Goal: Task Accomplishment & Management: Manage account settings

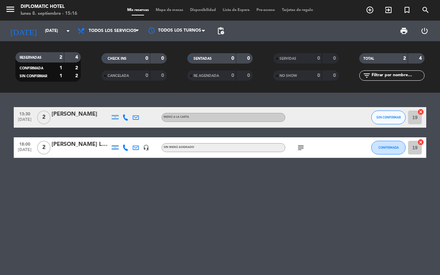
click at [73, 120] on div at bounding box center [81, 121] width 58 height 5
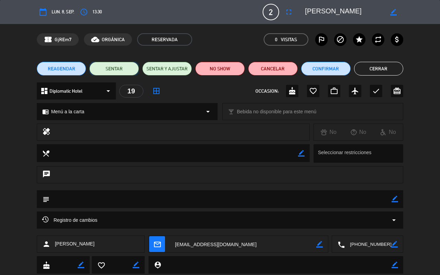
click at [119, 68] on button "SENTAR" at bounding box center [113, 69] width 49 height 14
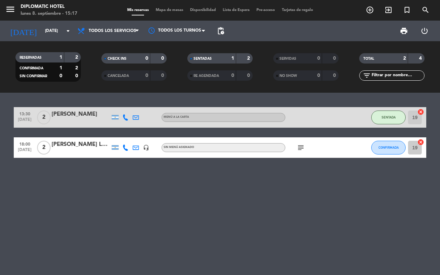
click at [82, 123] on div at bounding box center [81, 121] width 58 height 5
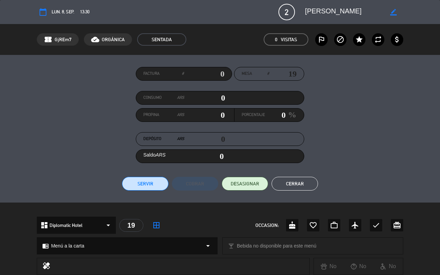
click at [149, 186] on button "Servir" at bounding box center [145, 184] width 46 height 14
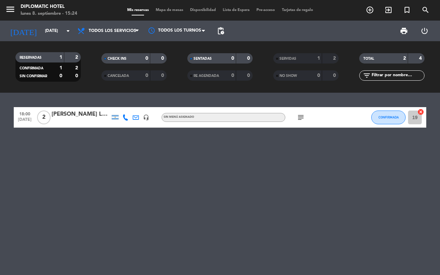
click at [211, 155] on div "18:00 [DATE] 2 [PERSON_NAME] La [PERSON_NAME] headset_mic Sin menú asignado sub…" at bounding box center [220, 184] width 440 height 183
click at [62, 24] on div "[DATE] [DATE] arrow_drop_down" at bounding box center [39, 30] width 69 height 15
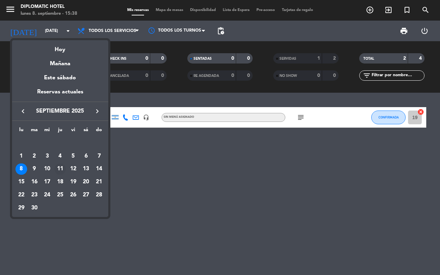
click at [62, 165] on div "11" at bounding box center [60, 170] width 12 height 12
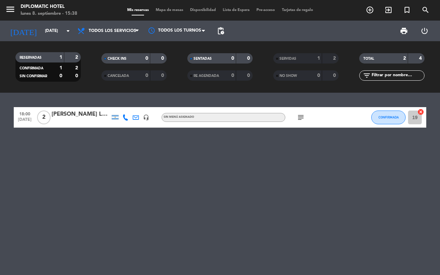
type input "[DEMOGRAPHIC_DATA][DATE]"
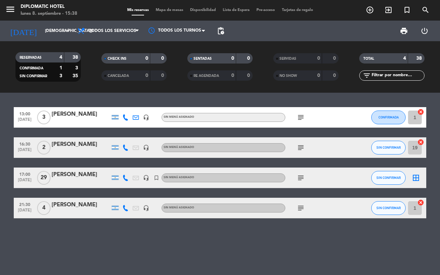
click at [96, 172] on div "[PERSON_NAME]" at bounding box center [81, 174] width 58 height 9
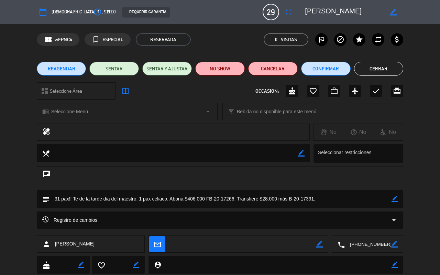
click at [397, 201] on icon "border_color" at bounding box center [394, 199] width 7 height 7
click at [60, 199] on textarea at bounding box center [220, 199] width 342 height 18
type textarea "32 pax!! Te de la tarde dia del maestro, 1 pax celiaco. Abona $406.000 FB-20-17…"
click at [393, 199] on icon at bounding box center [394, 199] width 7 height 7
click at [394, 64] on button "Cerrar" at bounding box center [378, 69] width 49 height 14
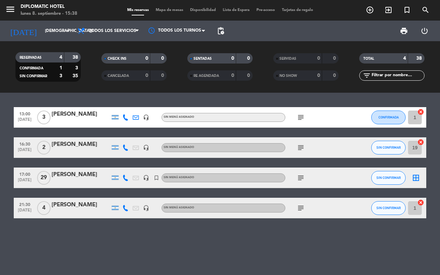
click at [300, 180] on icon "subject" at bounding box center [301, 178] width 8 height 8
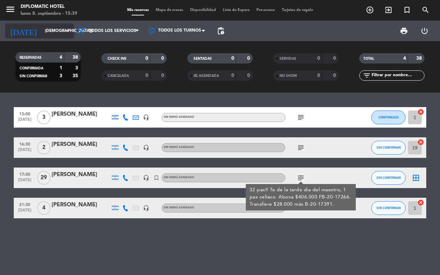
click at [64, 27] on icon "arrow_drop_down" at bounding box center [68, 31] width 8 height 8
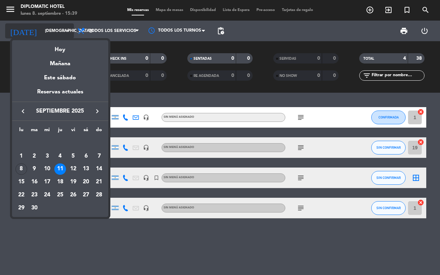
click at [64, 47] on div "Hoy" at bounding box center [60, 47] width 96 height 14
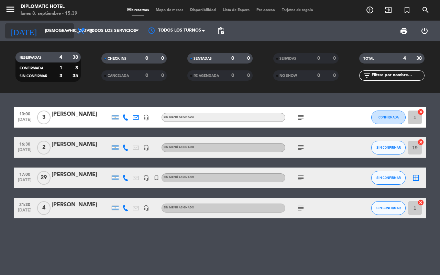
type input "[DATE]"
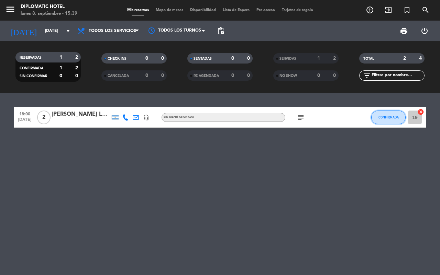
click at [400, 117] on button "CONFIRMADA" at bounding box center [388, 118] width 34 height 14
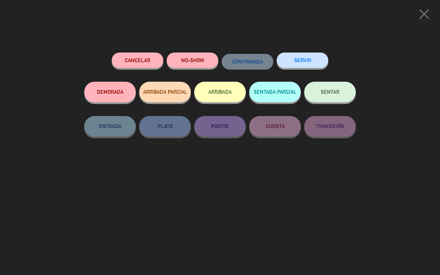
click at [308, 54] on button "SERVIR" at bounding box center [303, 60] width 52 height 15
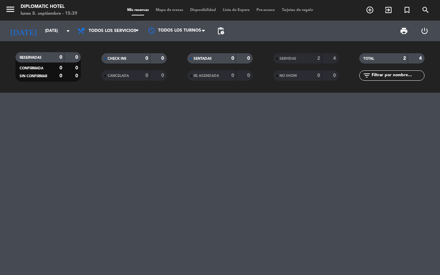
click at [307, 56] on div "2" at bounding box center [314, 59] width 14 height 8
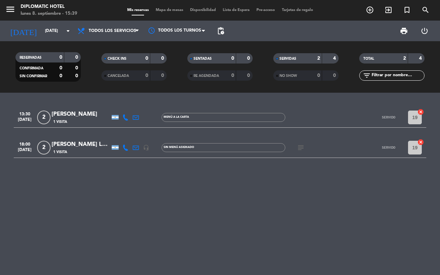
click at [90, 144] on div "[PERSON_NAME] La [PERSON_NAME]" at bounding box center [81, 144] width 58 height 9
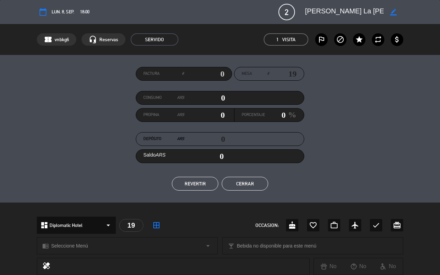
click at [198, 180] on button "REVERTIR" at bounding box center [195, 184] width 46 height 14
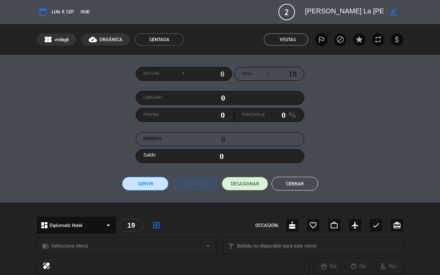
click at [307, 181] on button "Cerrar" at bounding box center [295, 184] width 46 height 14
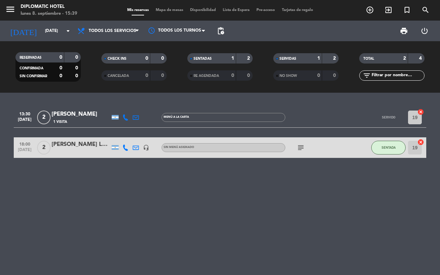
click at [298, 148] on icon "subject" at bounding box center [301, 148] width 8 height 8
click at [290, 183] on div "13:30 [DATE] 2 [PERSON_NAME] 1 Visita Menú a la carta SERVIDO 19 cancel 18:00 […" at bounding box center [220, 184] width 440 height 183
click at [291, 55] on div "SERVIDAS" at bounding box center [291, 59] width 32 height 8
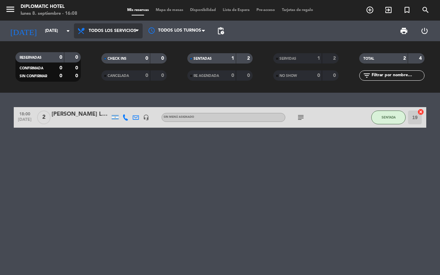
click at [102, 30] on span "Todos los servicios" at bounding box center [112, 31] width 47 height 5
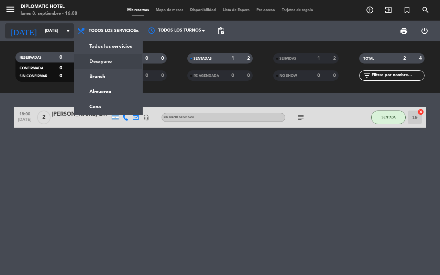
click at [42, 32] on input "[DATE]" at bounding box center [69, 31] width 55 height 12
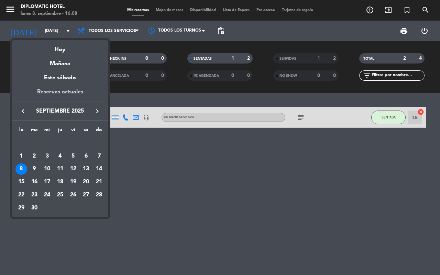
click at [77, 90] on div "Reservas actuales" at bounding box center [60, 95] width 96 height 14
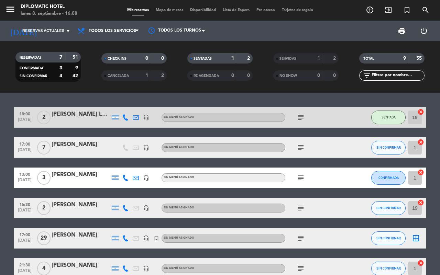
click at [58, 148] on div "[PERSON_NAME]" at bounding box center [81, 144] width 58 height 9
